Goal: Information Seeking & Learning: Learn about a topic

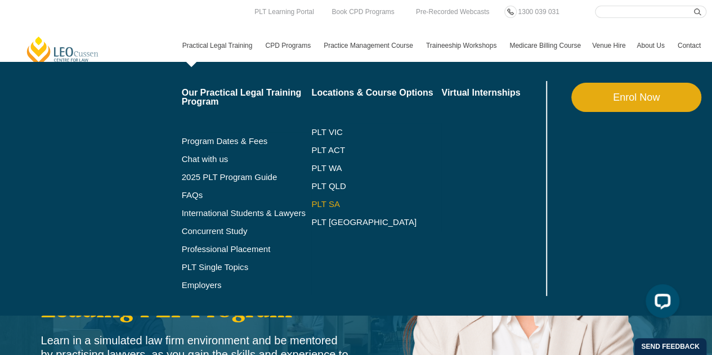
click at [321, 200] on link "PLT SA" at bounding box center [376, 204] width 130 height 9
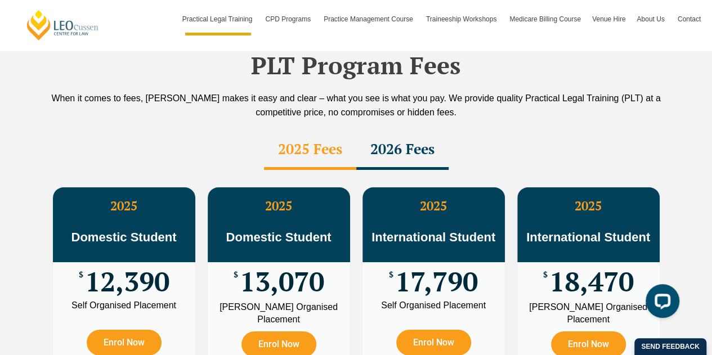
scroll to position [1971, 0]
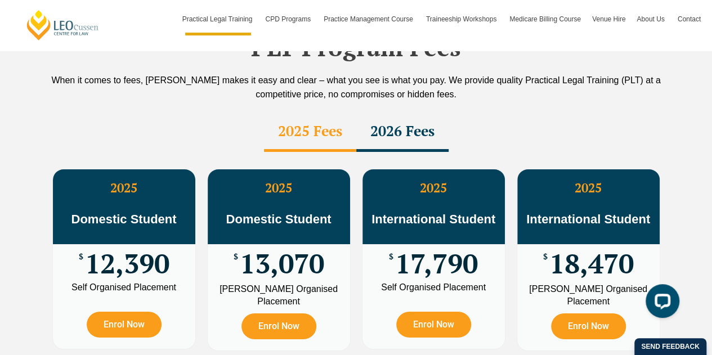
click at [389, 113] on div "2026 Fees" at bounding box center [403, 132] width 92 height 39
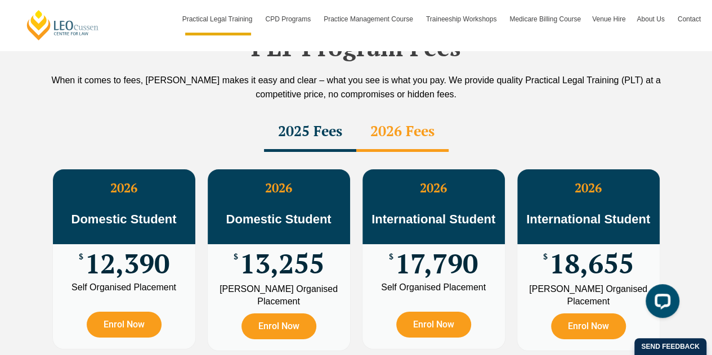
click at [292, 113] on div "2025 Fees" at bounding box center [310, 132] width 92 height 39
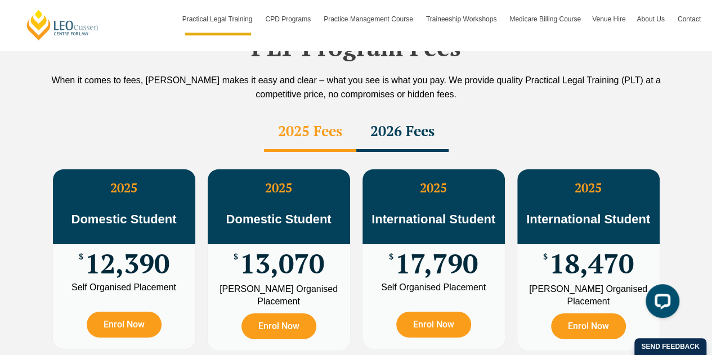
click at [409, 113] on div "2026 Fees" at bounding box center [403, 132] width 92 height 39
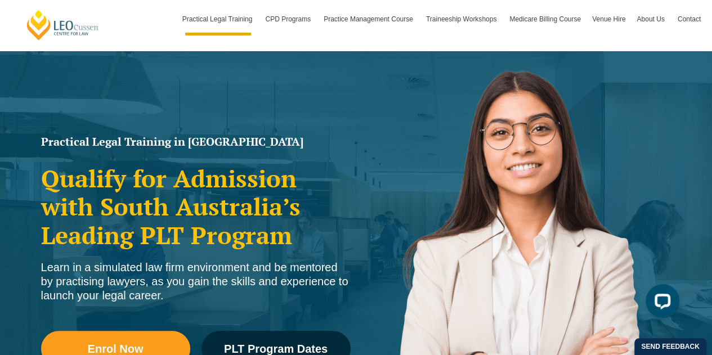
scroll to position [0, 0]
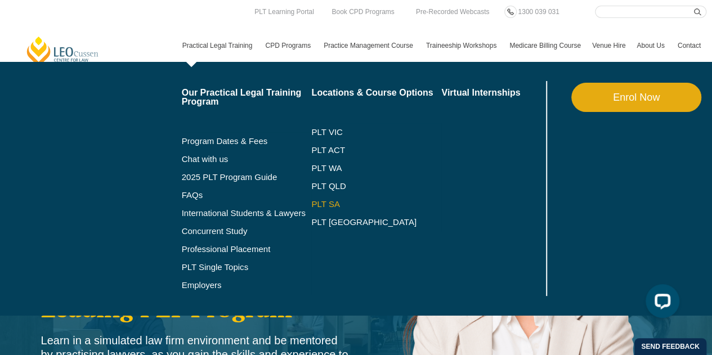
click at [332, 201] on link "PLT SA" at bounding box center [376, 204] width 130 height 9
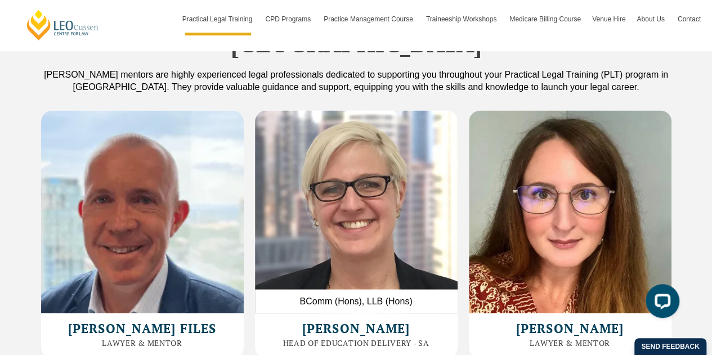
scroll to position [3041, 0]
